Goal: Use online tool/utility: Use online tool/utility

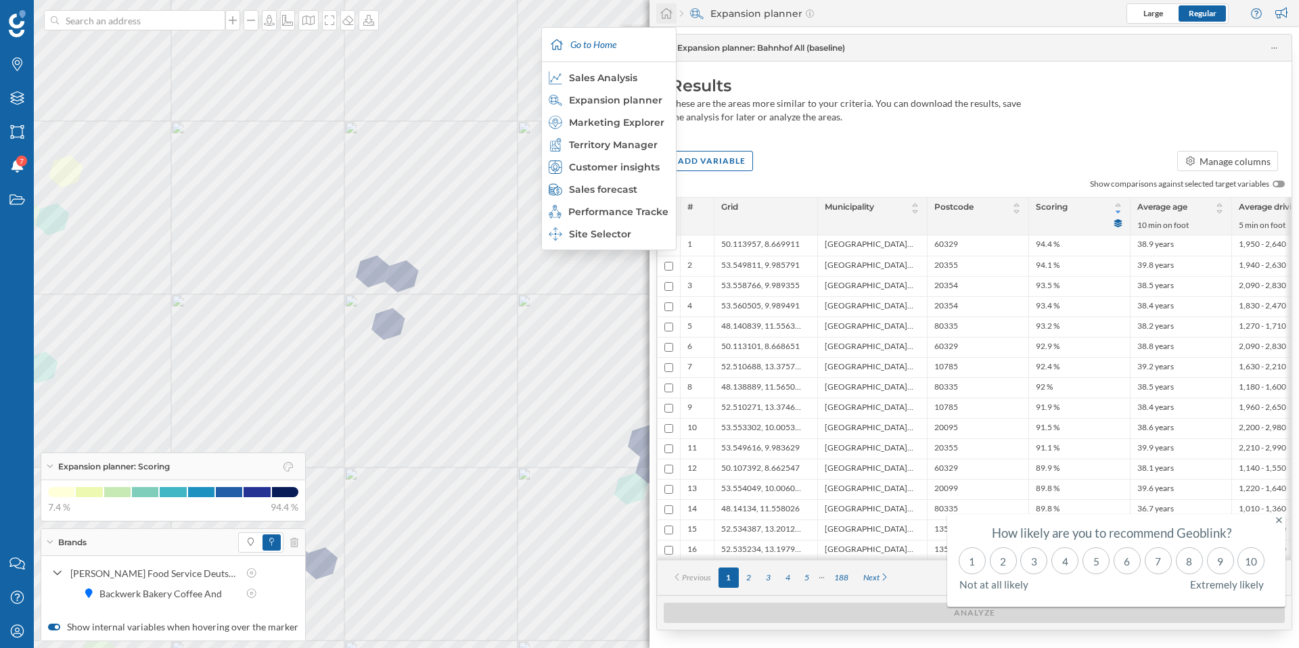
click at [669, 14] on icon at bounding box center [667, 13] width 14 height 12
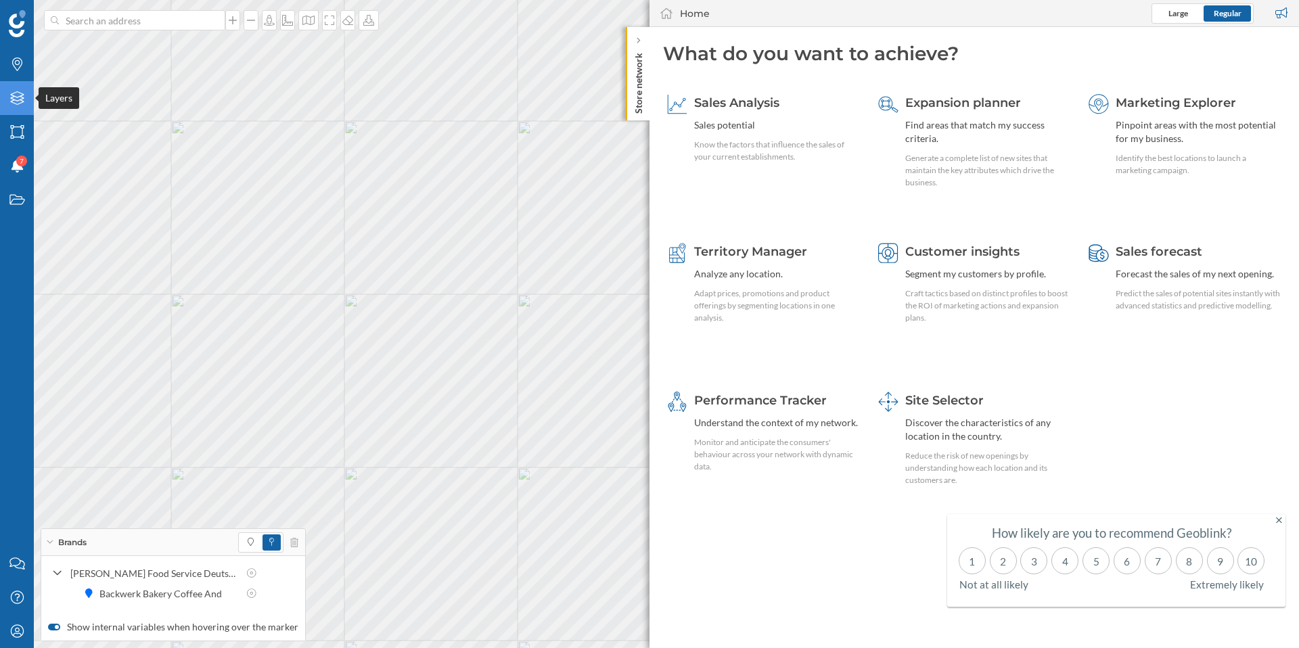
click at [28, 102] on div "Layers" at bounding box center [17, 98] width 34 height 34
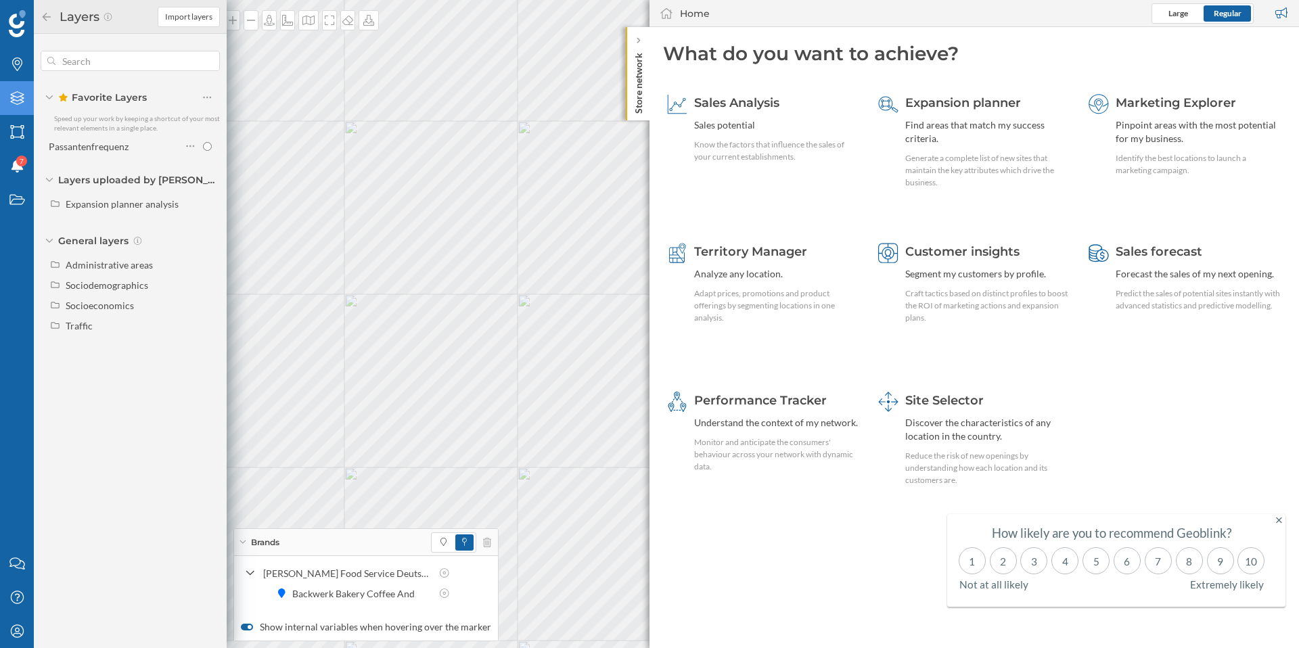
click at [28, 102] on div "Layers" at bounding box center [17, 98] width 34 height 34
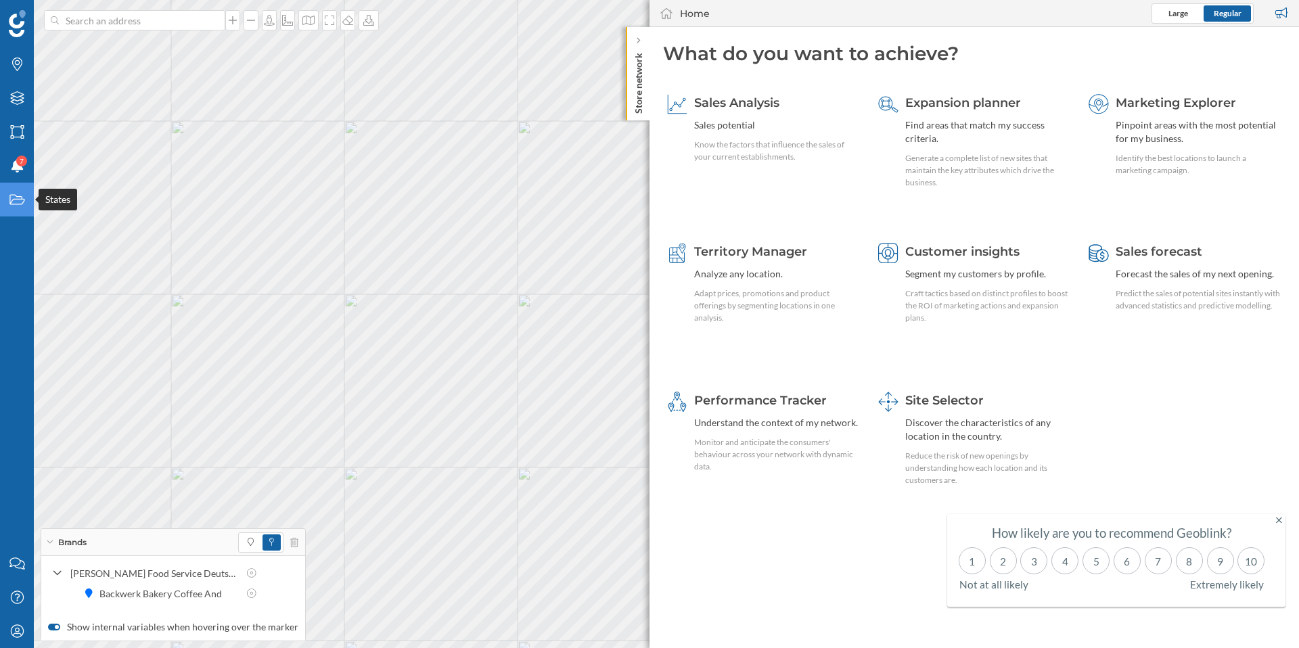
click at [11, 202] on icon "States" at bounding box center [17, 200] width 17 height 14
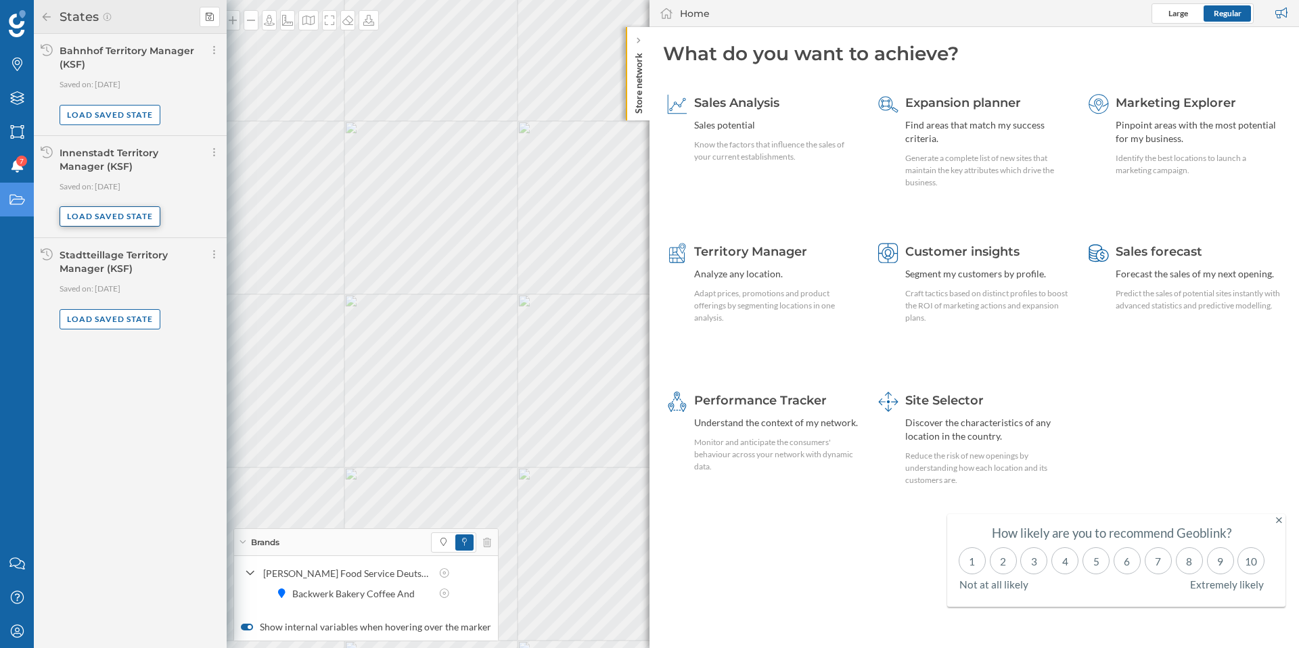
click at [125, 218] on div "Load saved state" at bounding box center [110, 216] width 101 height 20
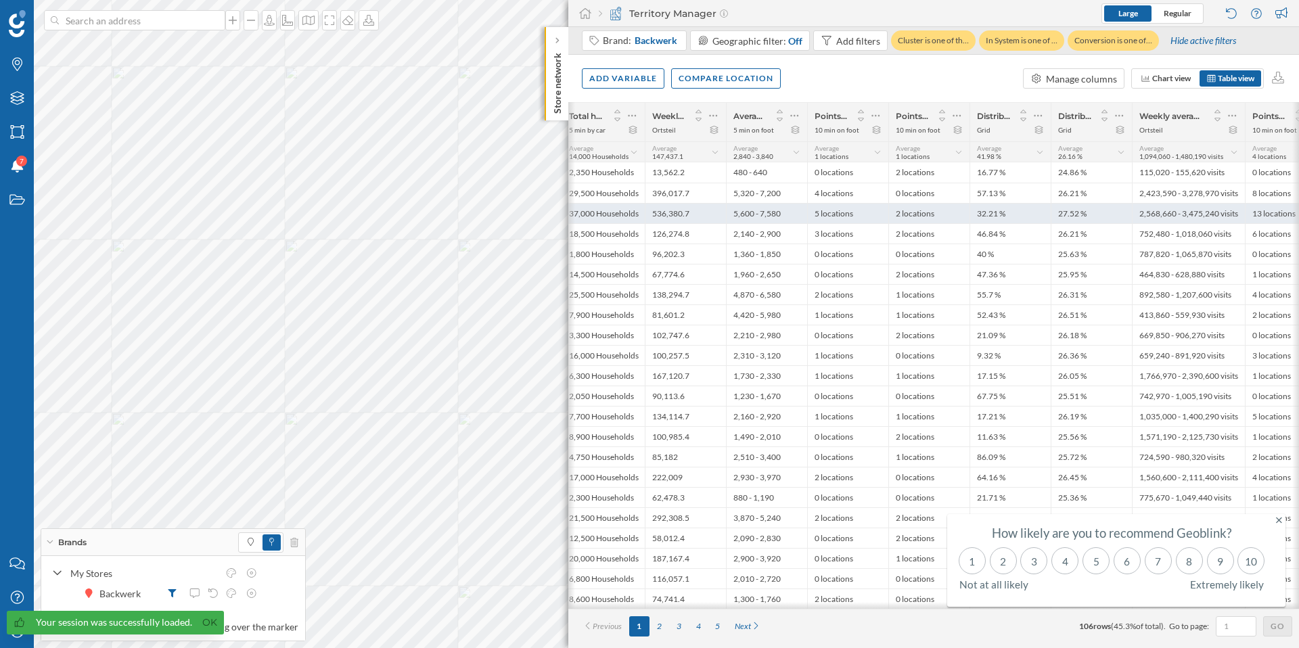
scroll to position [0, 436]
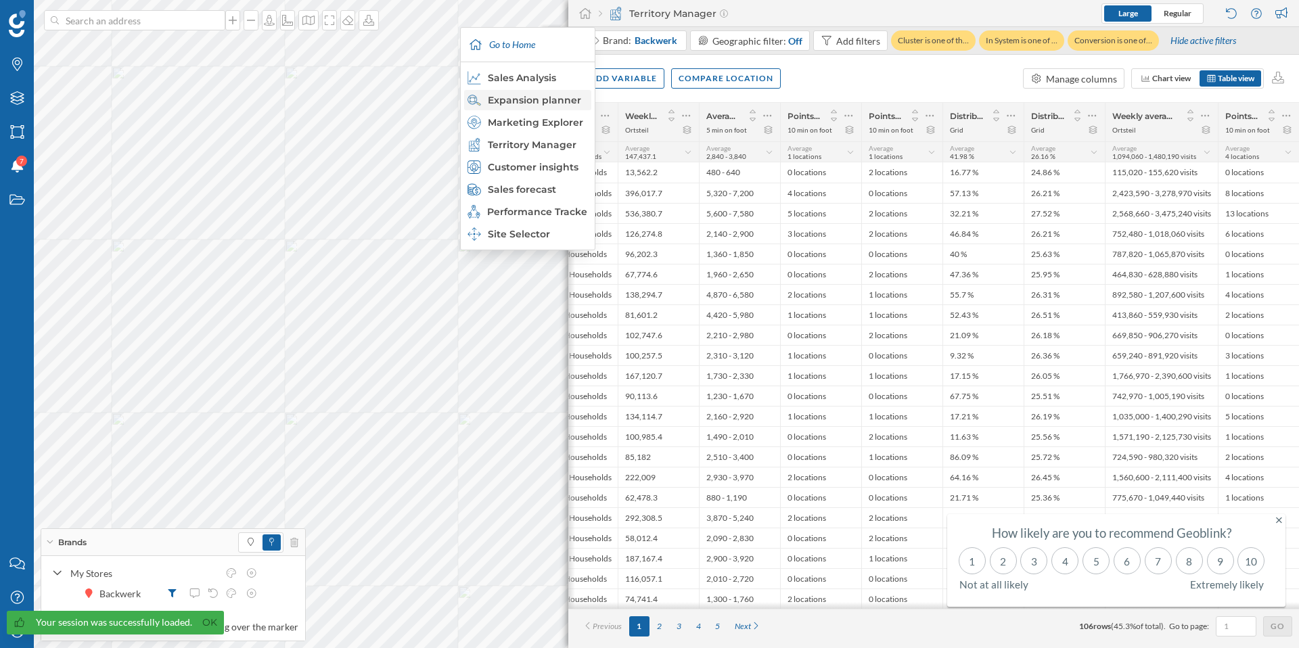
click at [557, 94] on div "Expansion planner" at bounding box center [526, 100] width 119 height 14
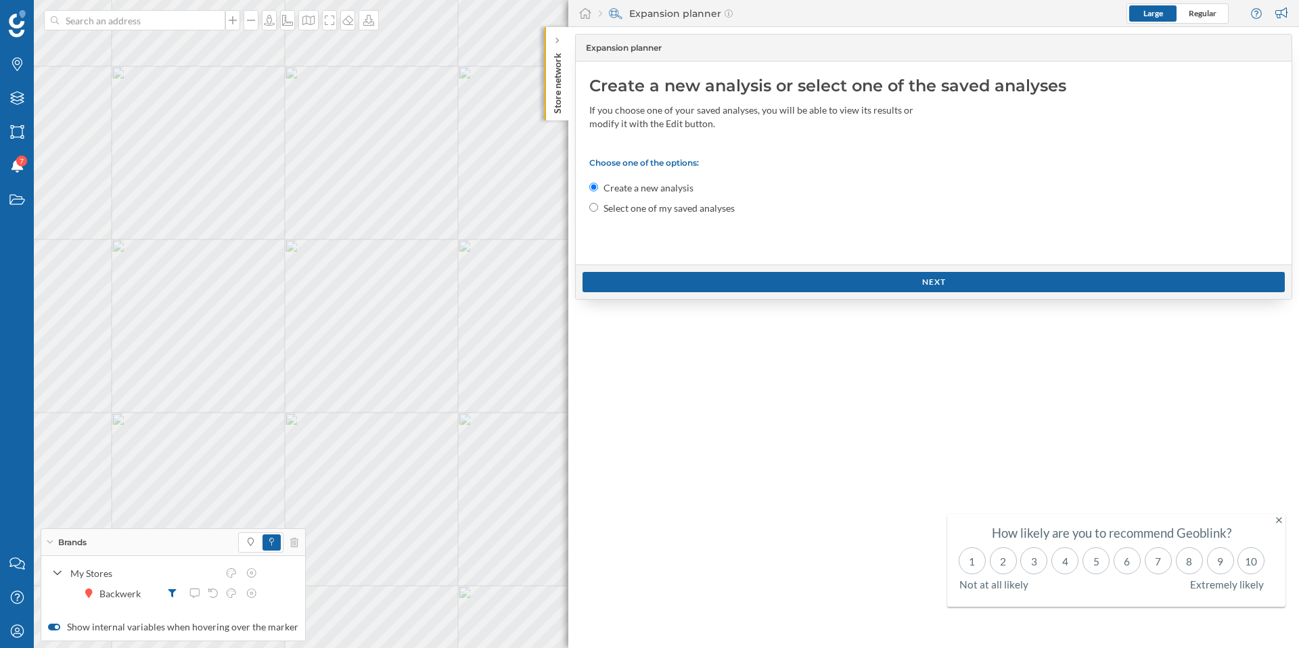
click at [595, 206] on input "Select one of my saved analyses" at bounding box center [593, 207] width 9 height 9
radio input "true"
radio input "false"
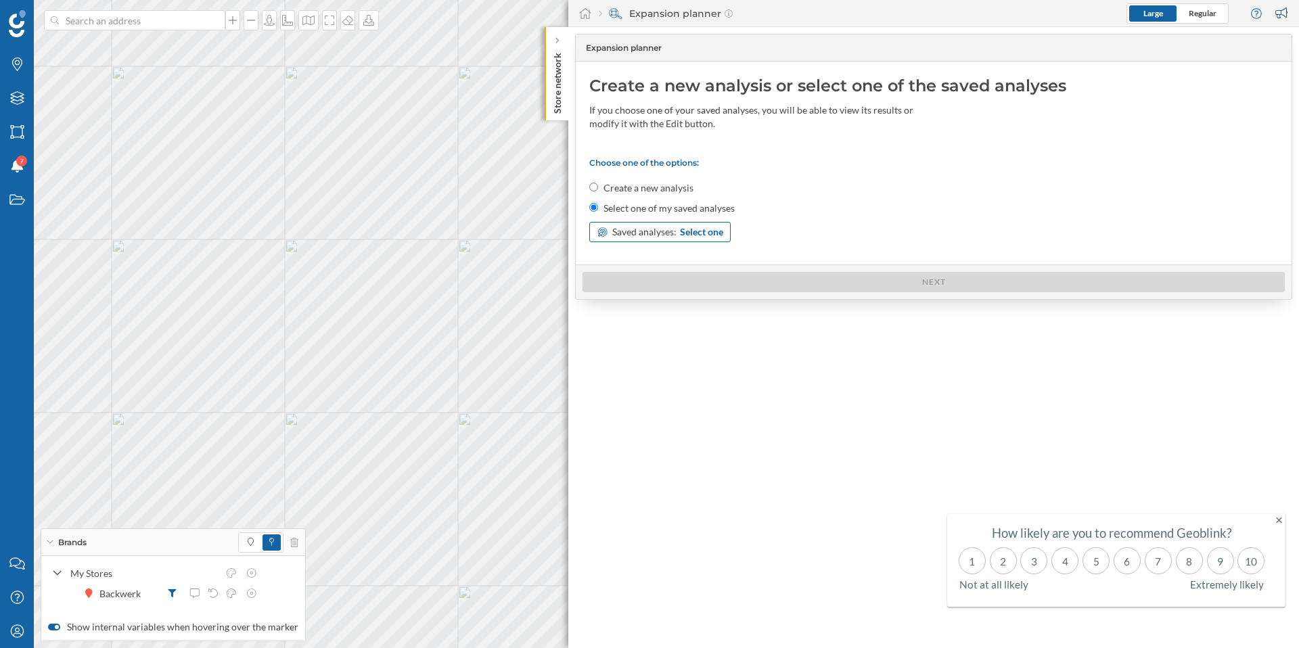
click at [712, 231] on span "Select one" at bounding box center [701, 232] width 43 height 14
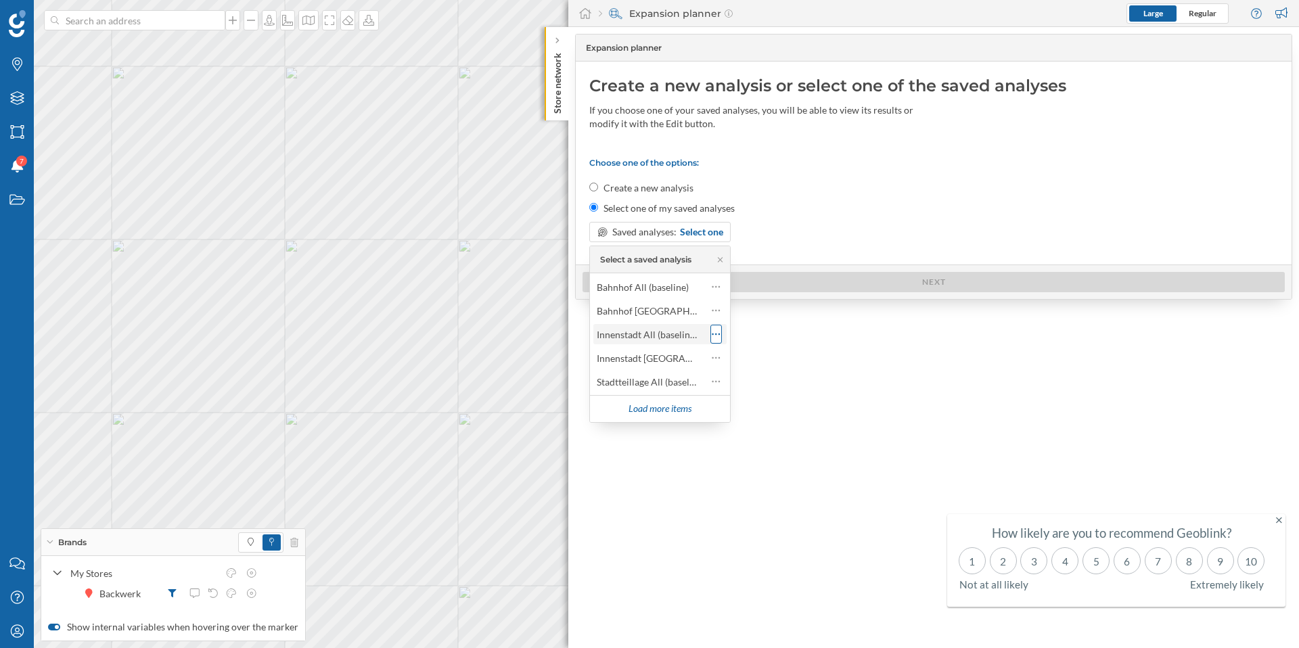
click at [712, 334] on icon at bounding box center [716, 334] width 8 height 2
click at [762, 393] on div "Configure analysis" at bounding box center [776, 389] width 79 height 14
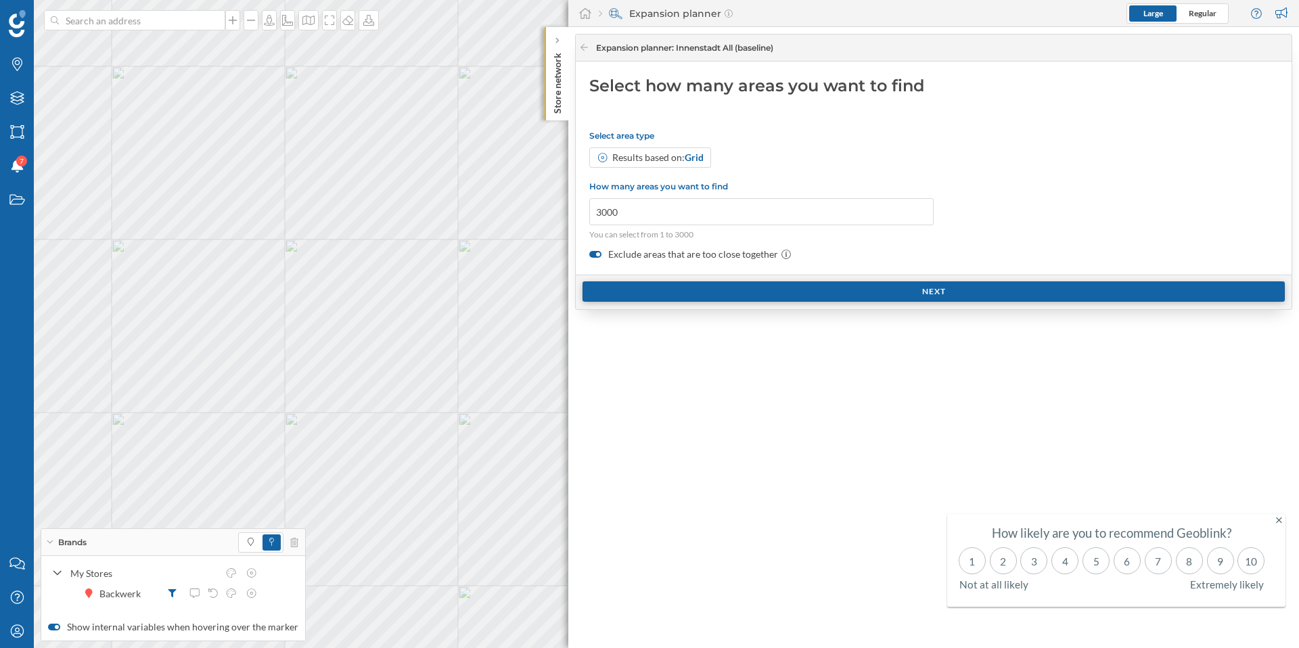
click at [776, 289] on div "Next" at bounding box center [933, 291] width 702 height 20
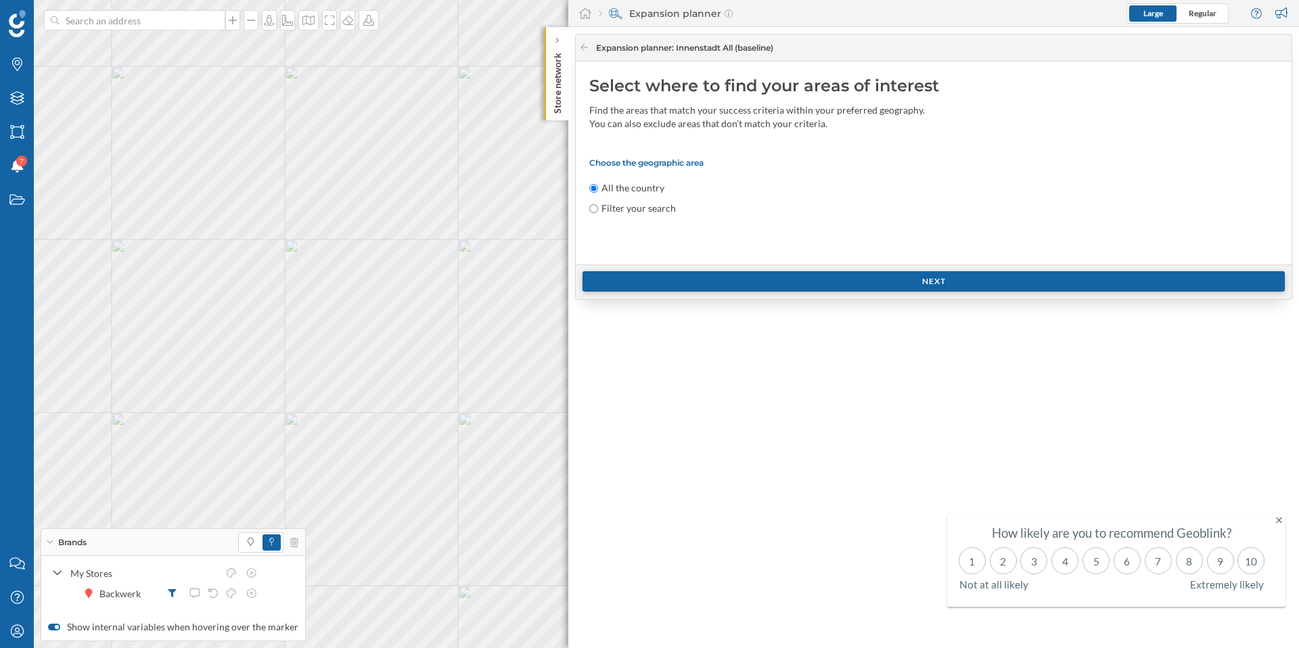
click at [804, 277] on div "Next" at bounding box center [933, 281] width 702 height 20
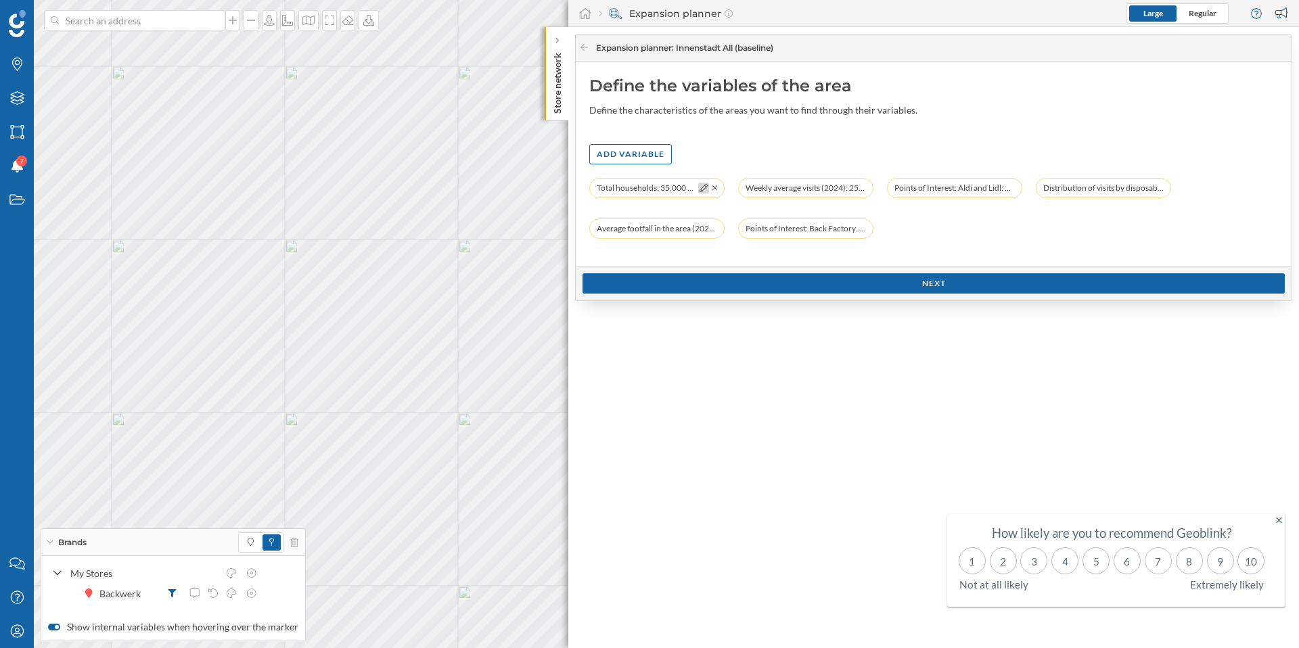
click at [703, 187] on icon at bounding box center [703, 188] width 8 height 8
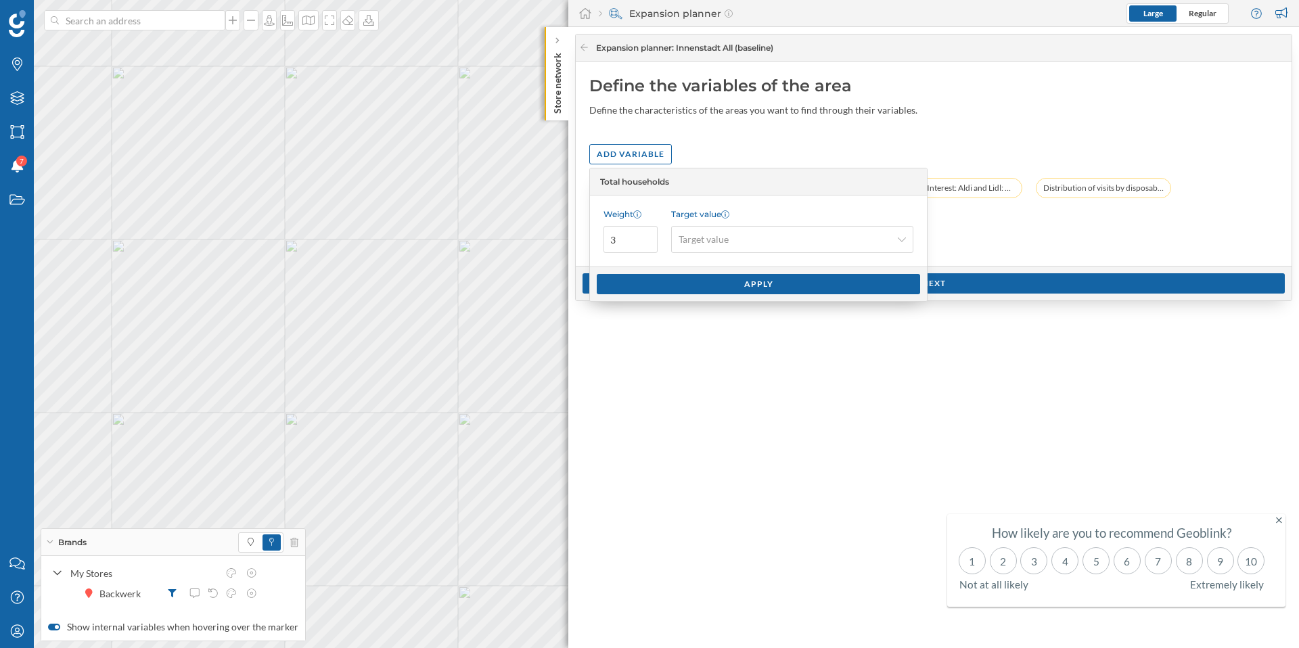
drag, startPoint x: 996, startPoint y: 216, endPoint x: 757, endPoint y: 221, distance: 238.8
click at [996, 216] on div "Total households: 35,000 Households (5 min by car) Weekly average visits (2024)…" at bounding box center [933, 215] width 689 height 74
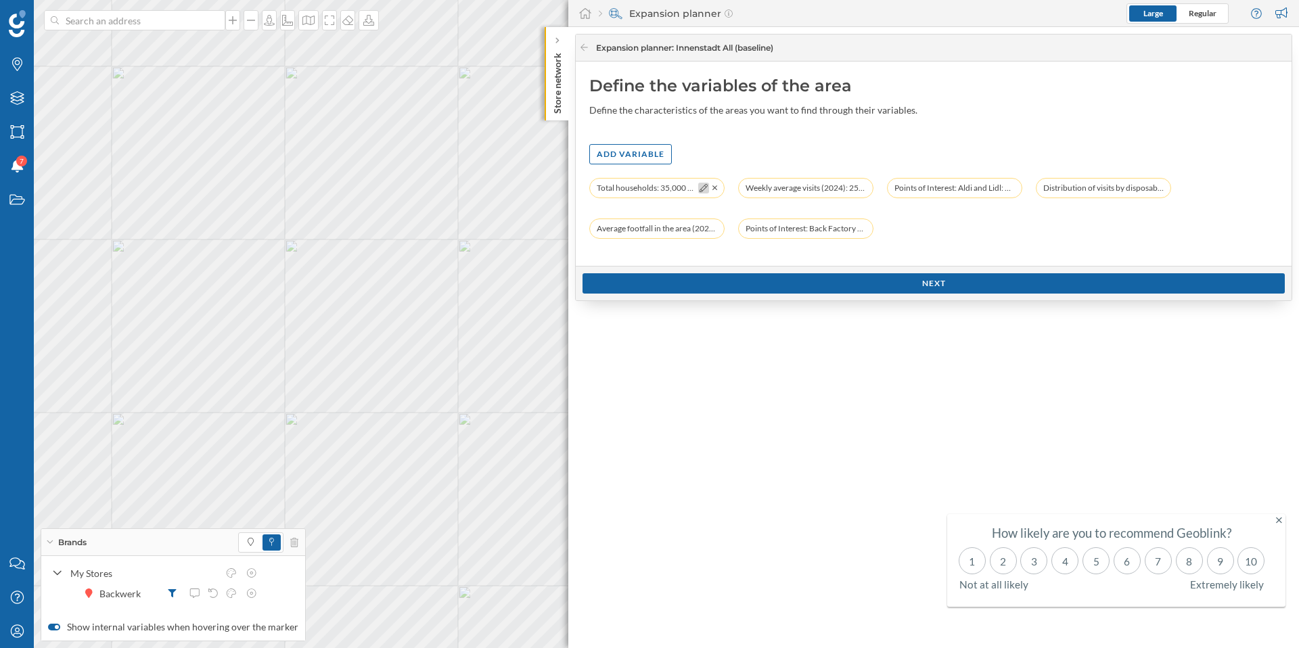
click at [703, 190] on icon at bounding box center [703, 188] width 8 height 8
